Goal: Download file/media

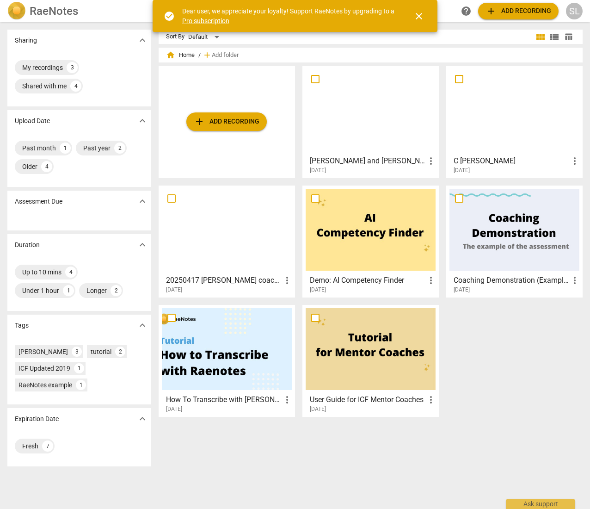
click at [387, 119] on div at bounding box center [371, 110] width 130 height 82
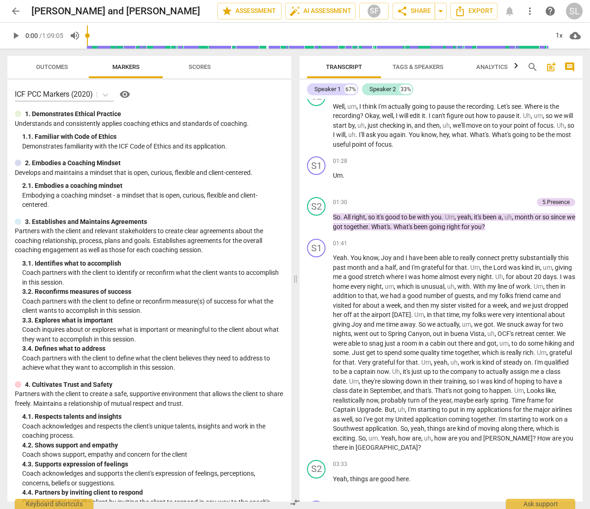
scroll to position [185, 0]
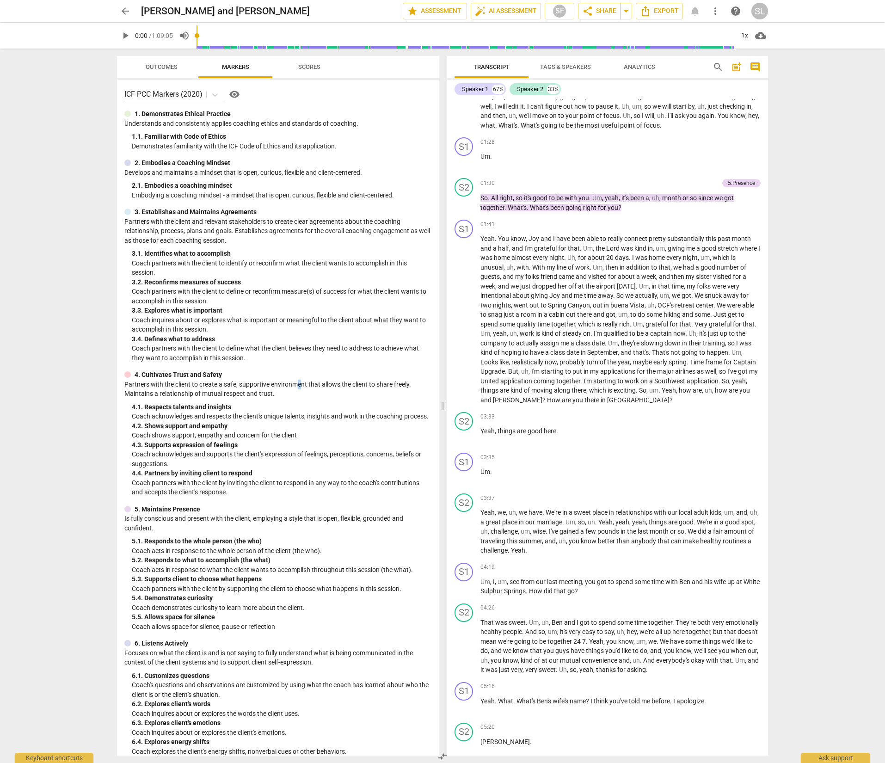
drag, startPoint x: 401, startPoint y: 0, endPoint x: 309, endPoint y: 387, distance: 398.3
click at [301, 387] on p "Partners with the client to create a safe, supportive environment that allows t…" at bounding box center [277, 389] width 307 height 19
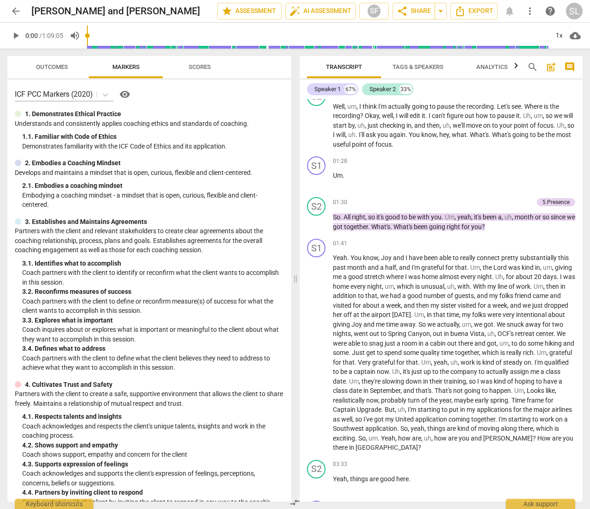
drag, startPoint x: 860, startPoint y: 1, endPoint x: 227, endPoint y: 228, distance: 672.6
click at [227, 228] on p "Partners with the client and relevant stakeholders to create clear agreements a…" at bounding box center [149, 240] width 269 height 29
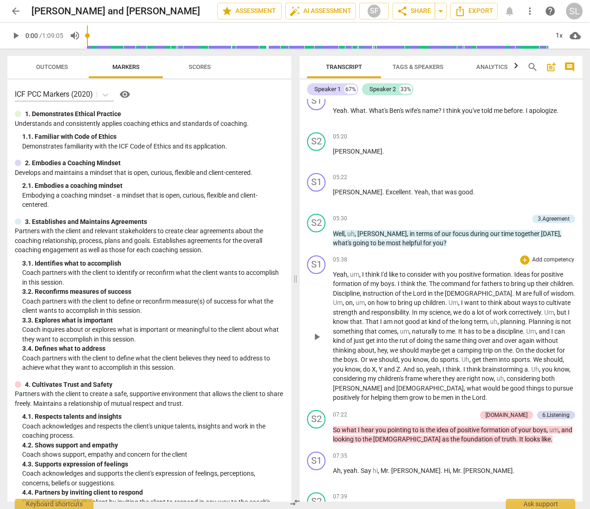
scroll to position [925, 0]
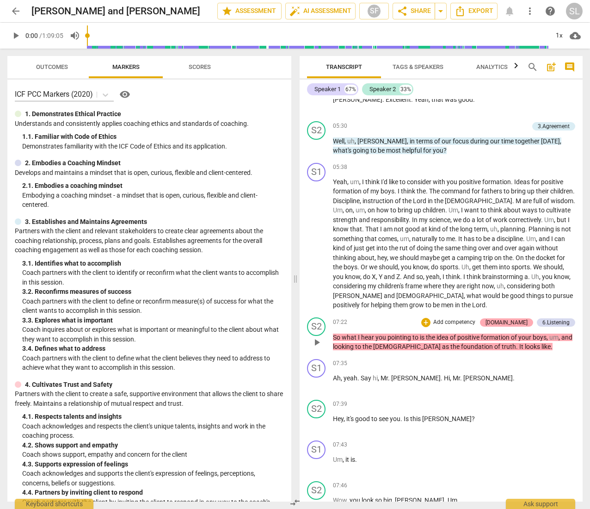
click at [510, 322] on div "[DOMAIN_NAME]" at bounding box center [506, 322] width 42 height 8
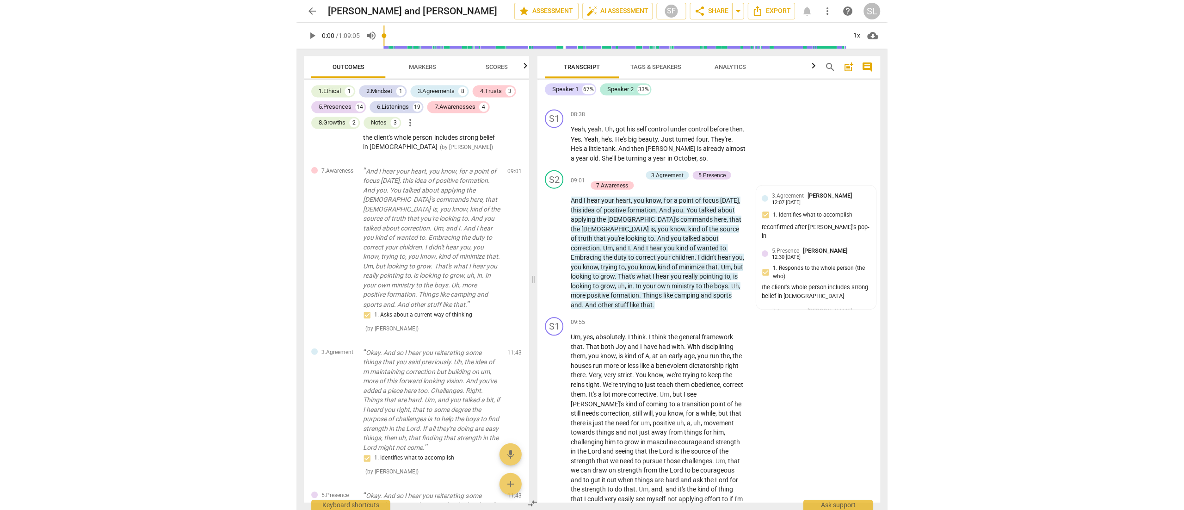
scroll to position [731, 0]
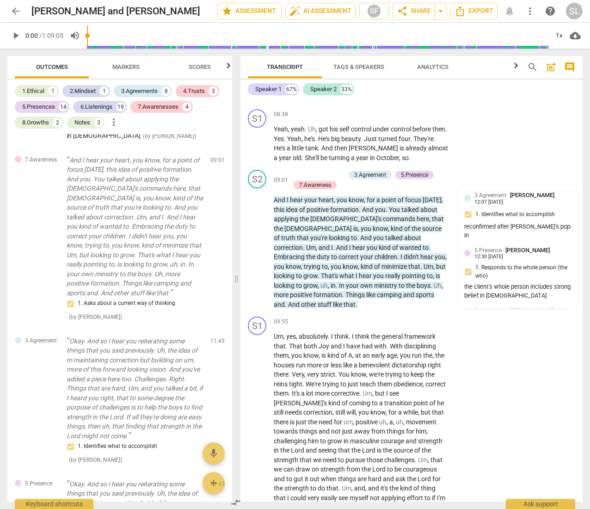
click at [530, 10] on span "more_vert" at bounding box center [529, 11] width 11 height 11
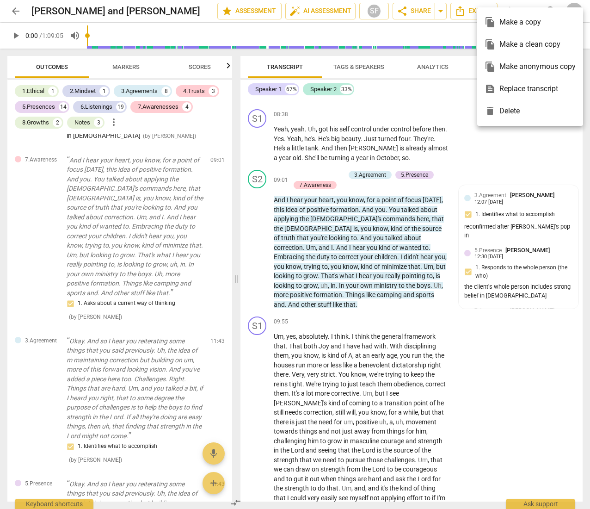
click at [530, 22] on div "file_copy Make a copy" at bounding box center [530, 22] width 91 height 22
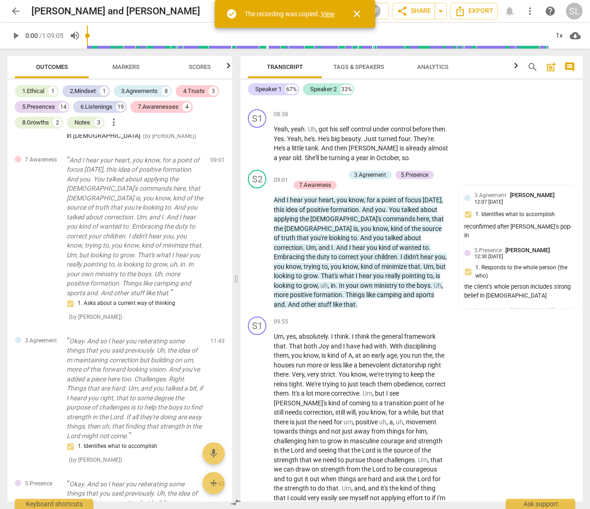
click at [361, 10] on span "close" at bounding box center [356, 13] width 11 height 11
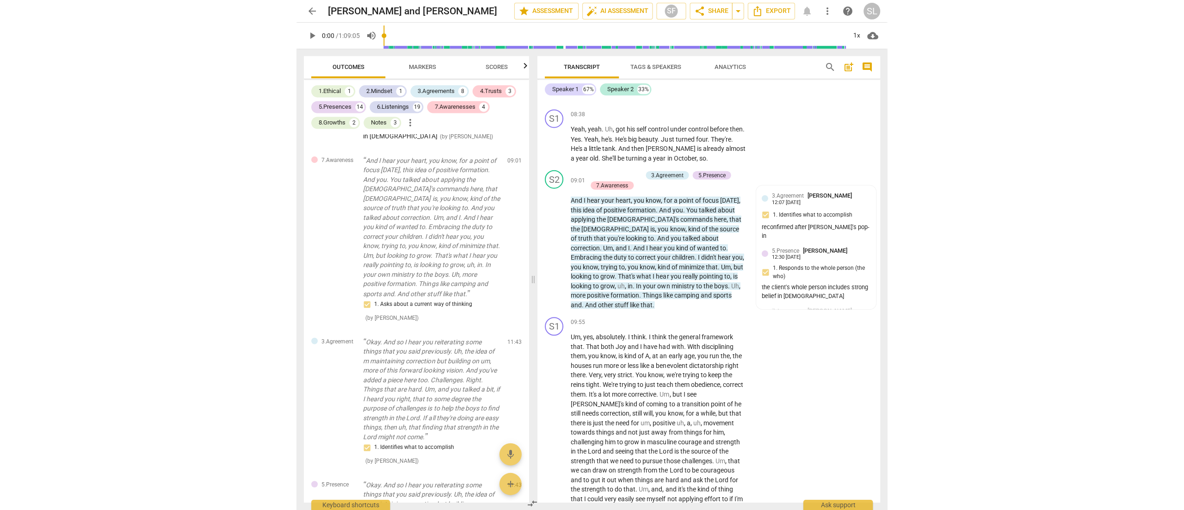
scroll to position [1646, 0]
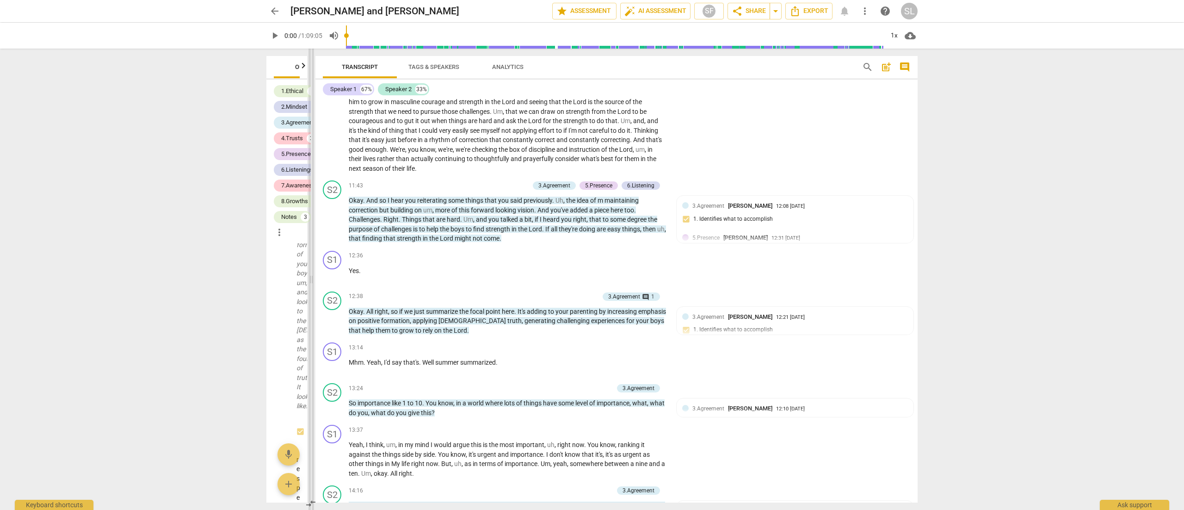
drag, startPoint x: 494, startPoint y: 280, endPoint x: 309, endPoint y: 275, distance: 185.0
click at [309, 275] on span at bounding box center [311, 279] width 6 height 461
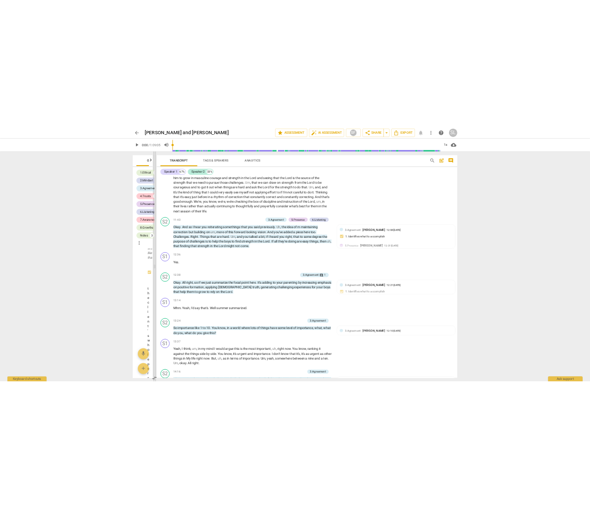
scroll to position [1450, 0]
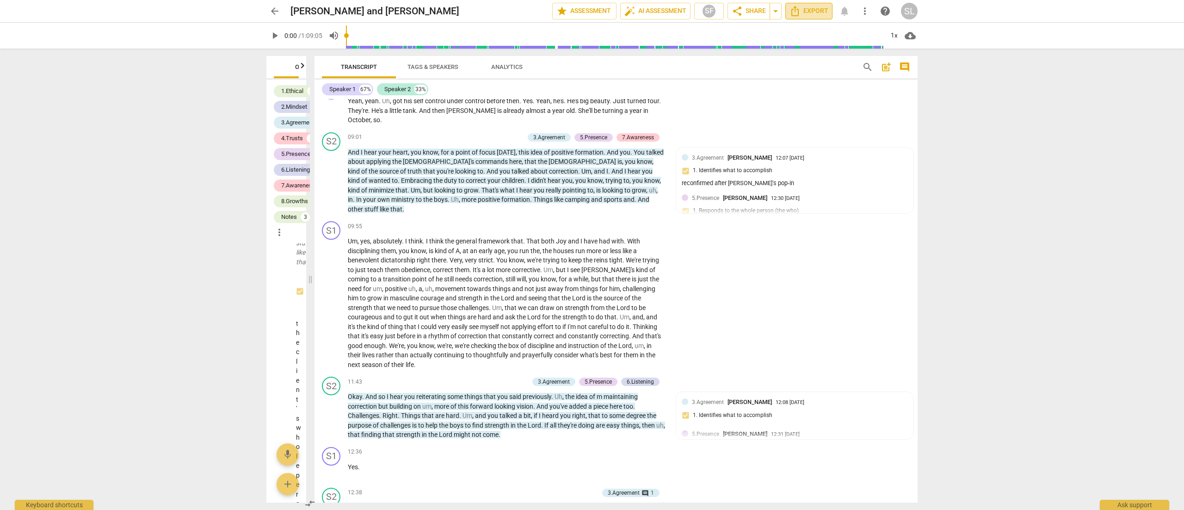
click at [590, 10] on span "Export" at bounding box center [808, 11] width 39 height 11
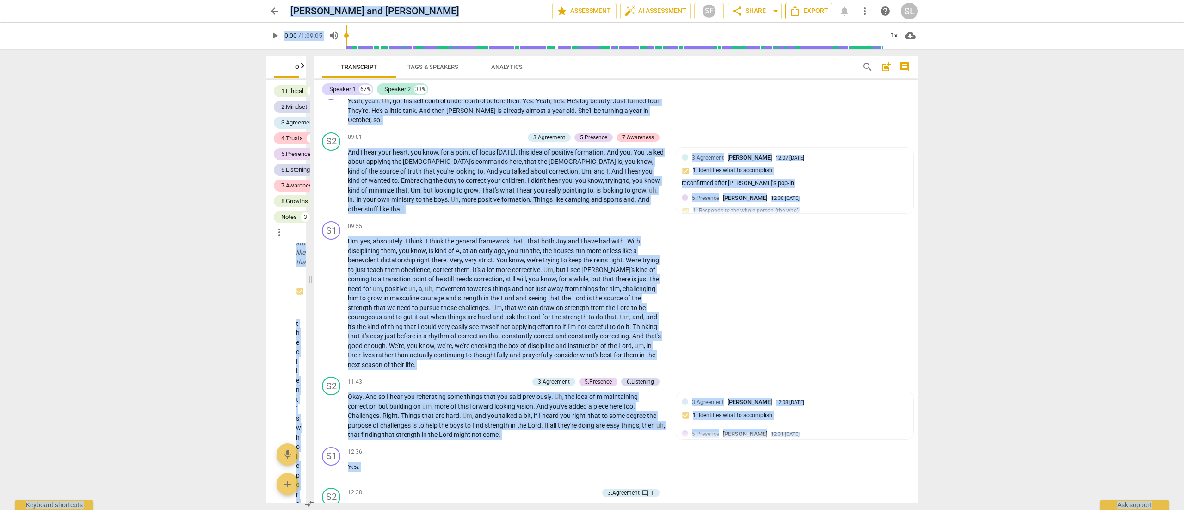
click at [590, 10] on span "Export" at bounding box center [808, 11] width 39 height 11
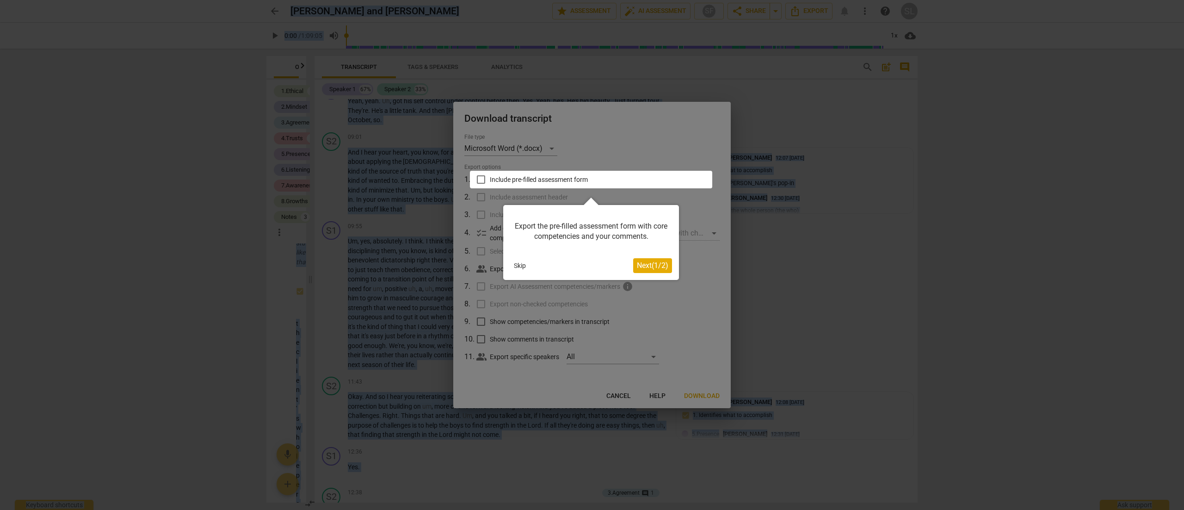
click at [479, 182] on div at bounding box center [591, 180] width 242 height 18
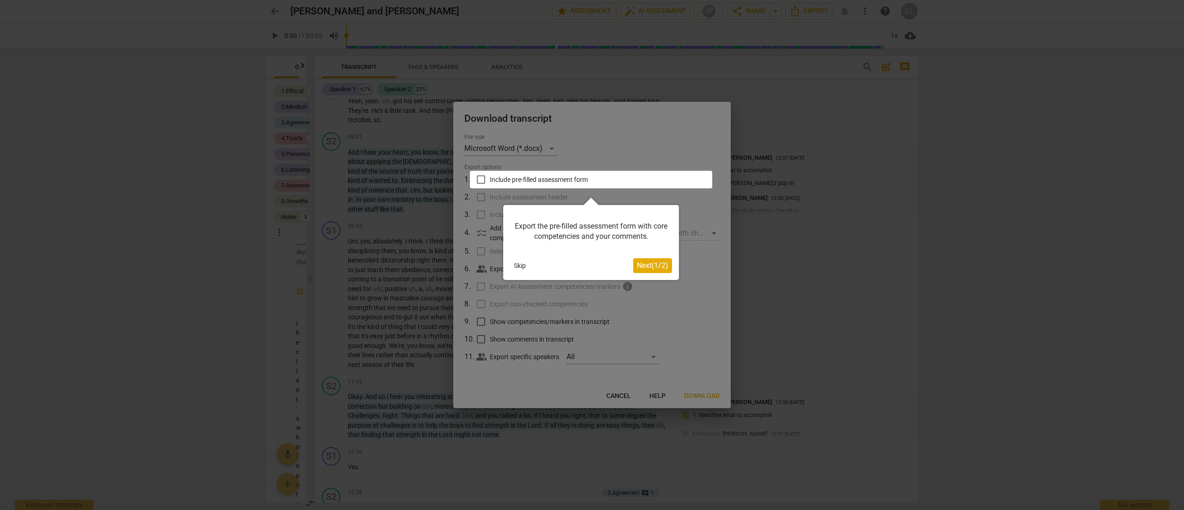
click at [482, 179] on div at bounding box center [591, 180] width 242 height 18
click at [590, 264] on span "Next ( 1 / 2 )" at bounding box center [652, 265] width 31 height 9
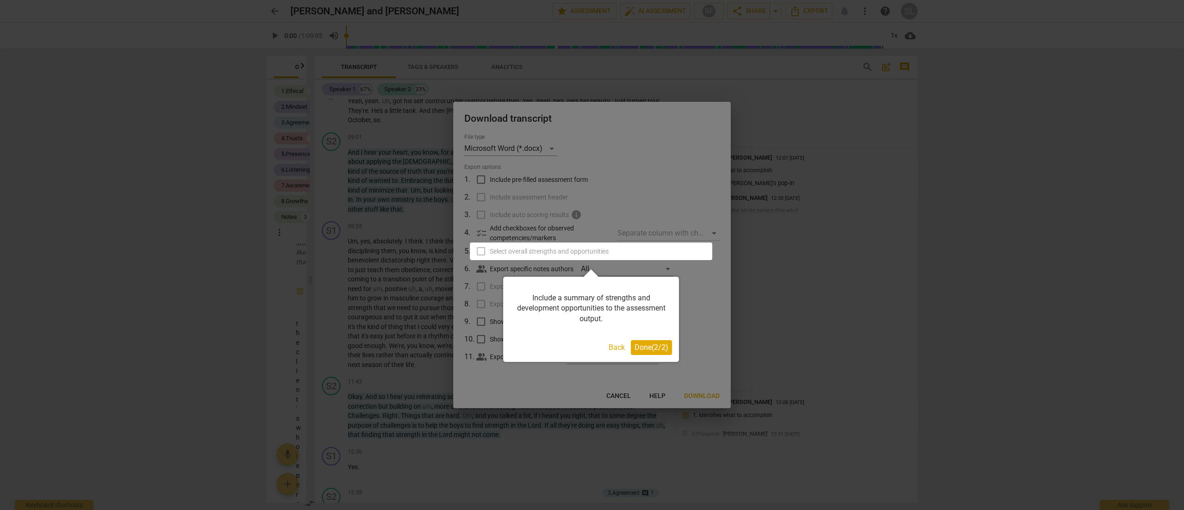
click at [590, 344] on span "Done ( 2 / 2 )" at bounding box center [651, 347] width 34 height 9
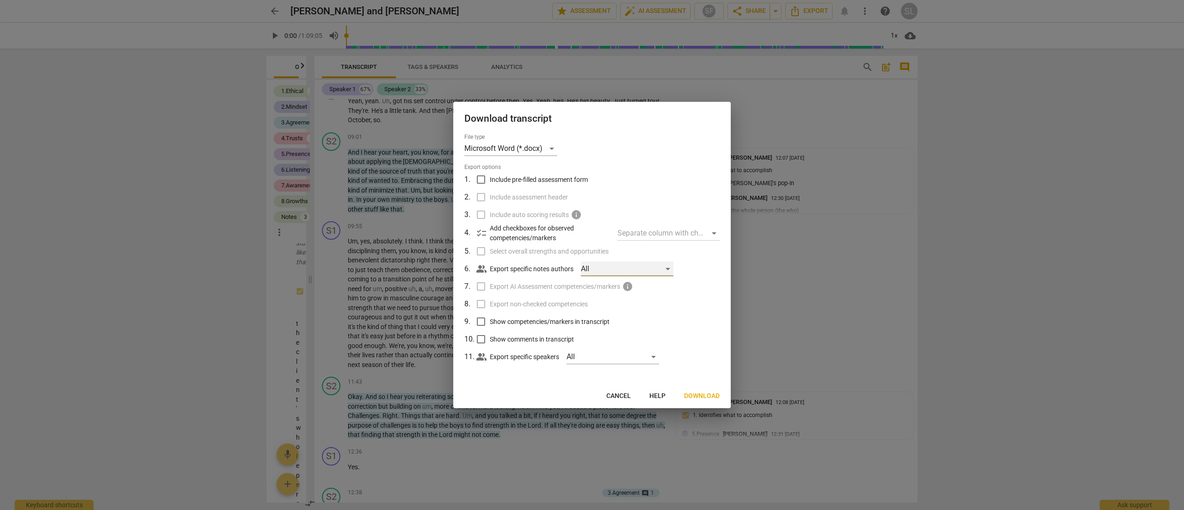
click at [590, 265] on div "All" at bounding box center [627, 268] width 92 height 15
click at [590, 264] on span "[PERSON_NAME]" at bounding box center [634, 268] width 55 height 11
checkbox input "true"
click at [590, 397] on div at bounding box center [592, 255] width 1184 height 510
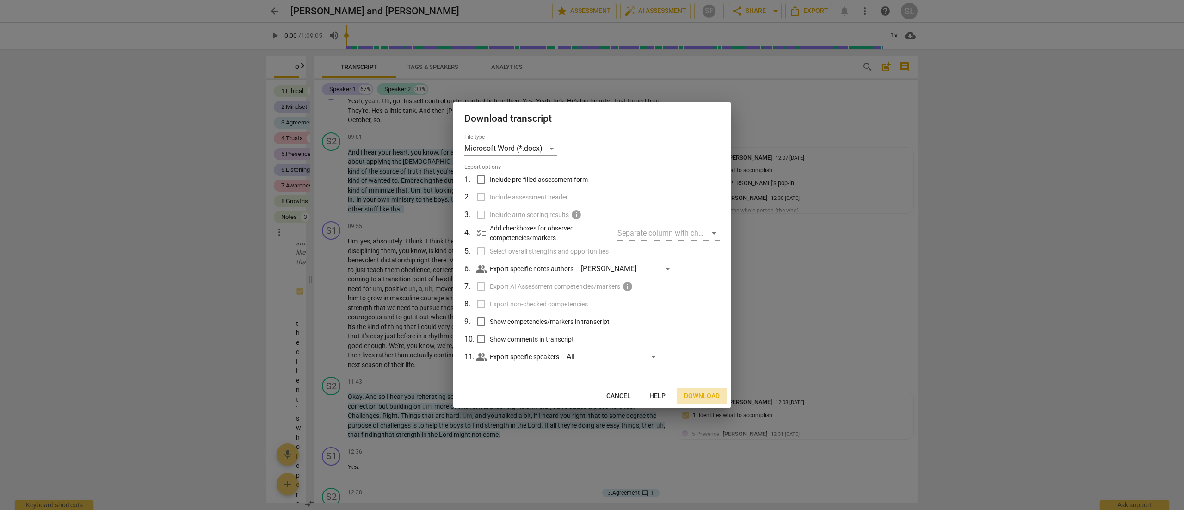
click at [590, 395] on span "Download" at bounding box center [702, 395] width 36 height 9
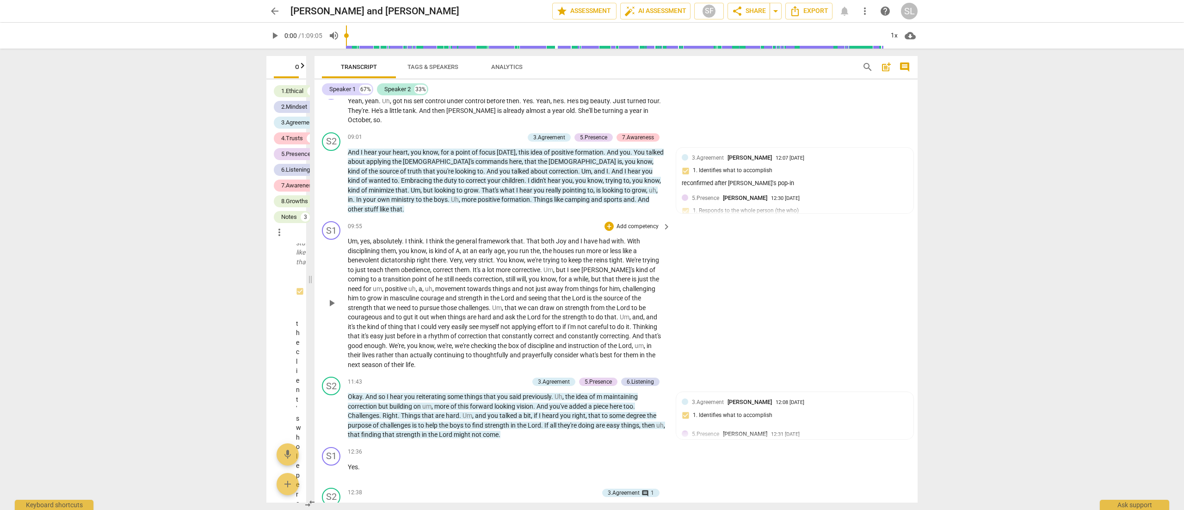
click at [564, 256] on span "to" at bounding box center [564, 259] width 7 height 7
click at [590, 12] on span "Export" at bounding box center [808, 11] width 39 height 11
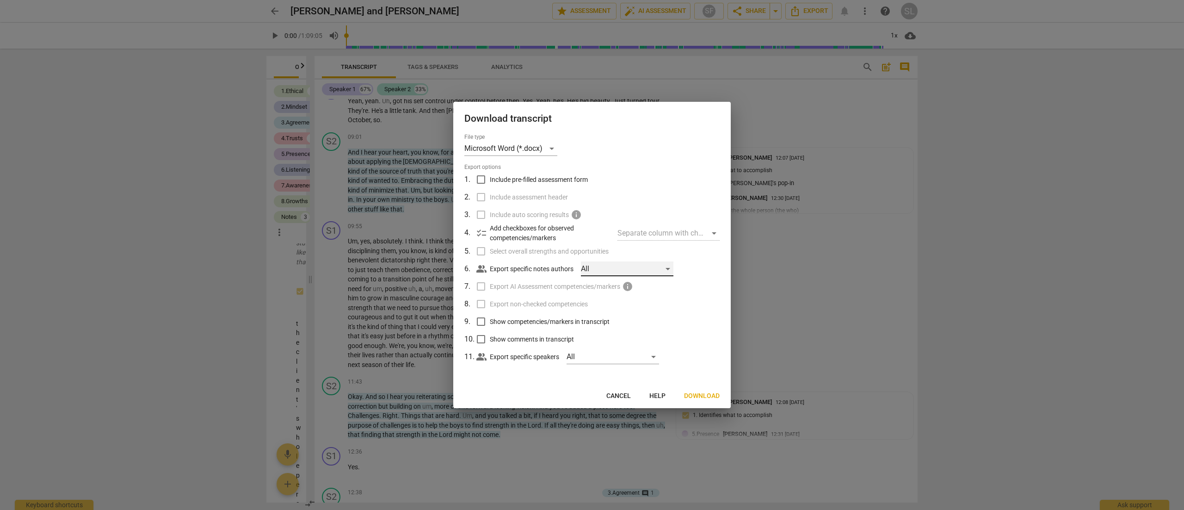
click at [586, 266] on div "All" at bounding box center [627, 268] width 92 height 15
click at [590, 264] on input "checkbox" at bounding box center [596, 269] width 22 height 22
checkbox input "true"
click at [478, 338] on div at bounding box center [592, 255] width 1184 height 510
click at [479, 338] on input "Show comments in transcript" at bounding box center [481, 339] width 18 height 18
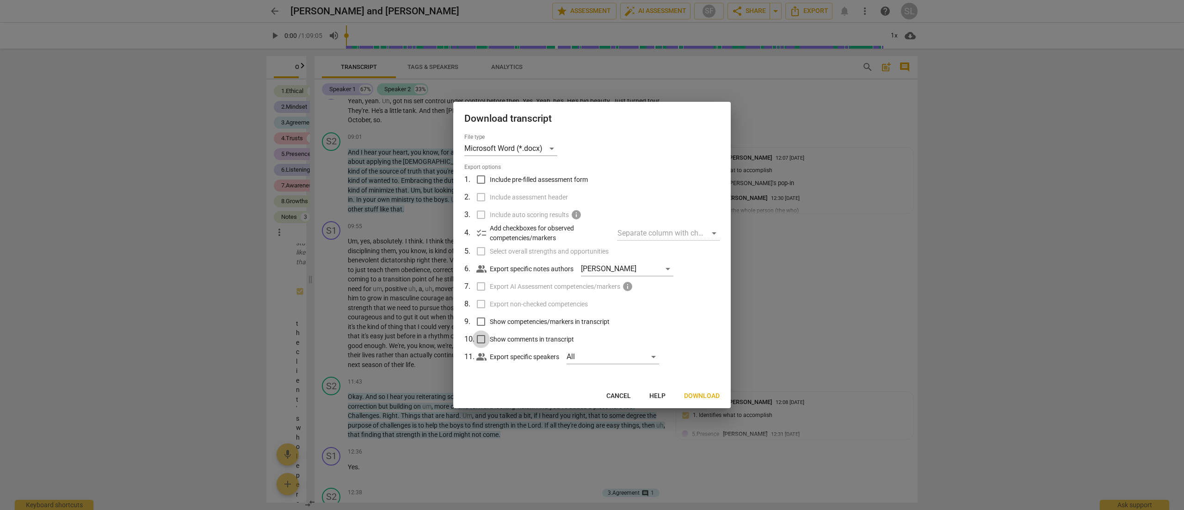
checkbox input "true"
click at [590, 393] on span "Download" at bounding box center [702, 395] width 36 height 9
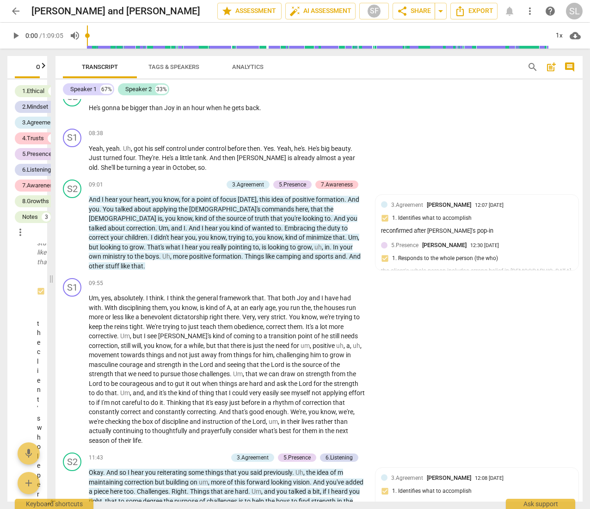
scroll to position [1493, 0]
